Goal: Task Accomplishment & Management: Manage account settings

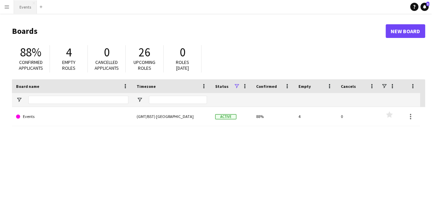
click at [19, 5] on button "Events Close" at bounding box center [25, 6] width 23 height 13
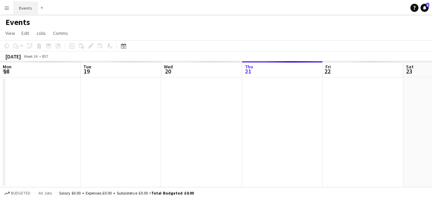
scroll to position [0, 163]
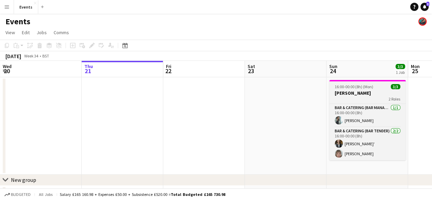
click at [345, 96] on div "2 Roles" at bounding box center [367, 98] width 77 height 5
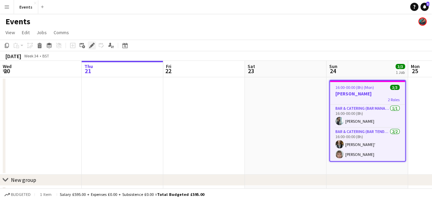
click at [88, 42] on div "Edit" at bounding box center [92, 45] width 8 height 8
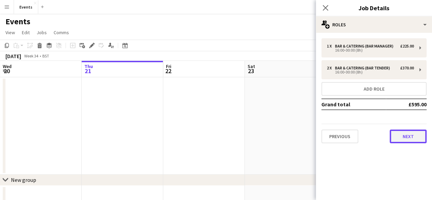
click at [408, 133] on button "Next" at bounding box center [408, 136] width 37 height 14
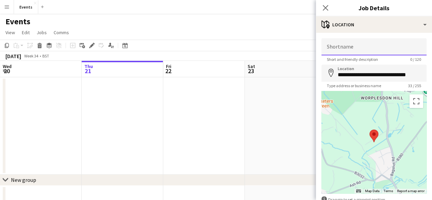
click at [352, 49] on input "Shortname" at bounding box center [374, 46] width 105 height 17
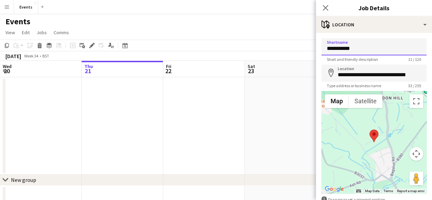
type input "**********"
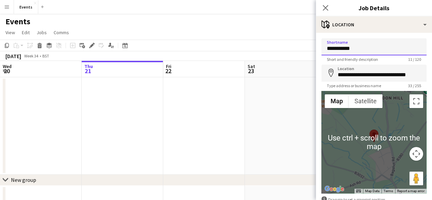
scroll to position [41, 0]
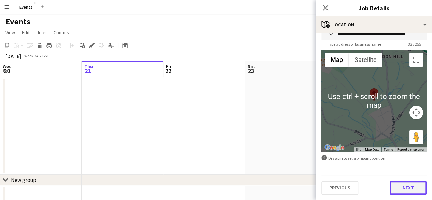
click at [402, 190] on button "Next" at bounding box center [408, 188] width 37 height 14
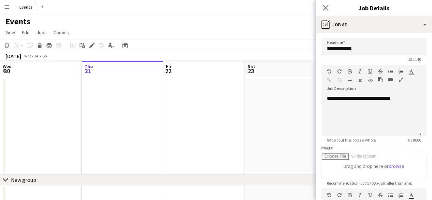
scroll to position [0, 0]
click at [326, 10] on icon "Close pop-in" at bounding box center [325, 7] width 6 height 6
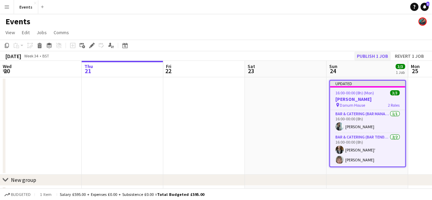
click at [374, 60] on div "[DATE] Week 34 • BST Publish 1 job Revert 1 job" at bounding box center [216, 56] width 432 height 10
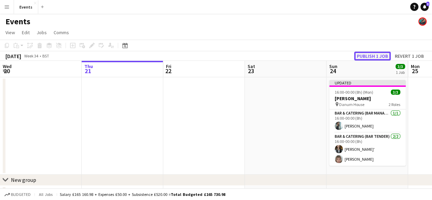
click at [374, 57] on button "Publish 1 job" at bounding box center [372, 56] width 37 height 9
